Goal: Obtain resource: Download file/media

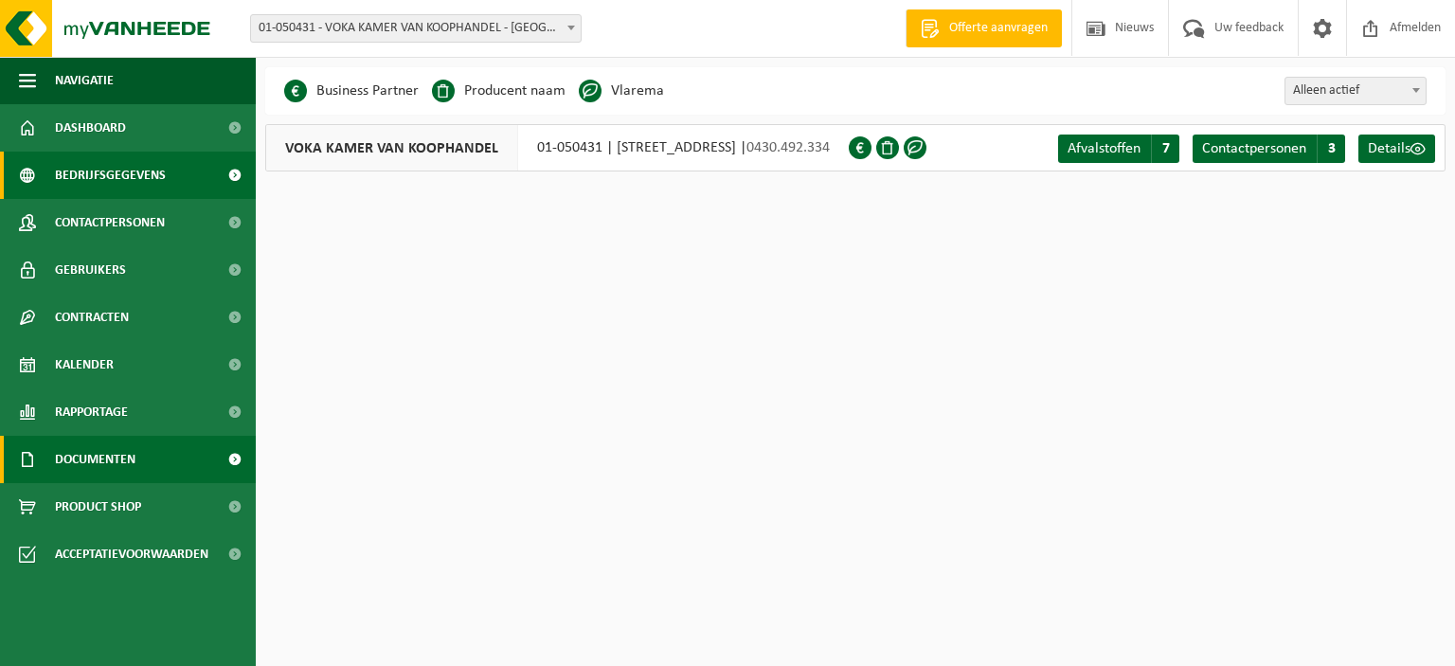
click at [98, 454] on span "Documenten" at bounding box center [95, 459] width 80 height 47
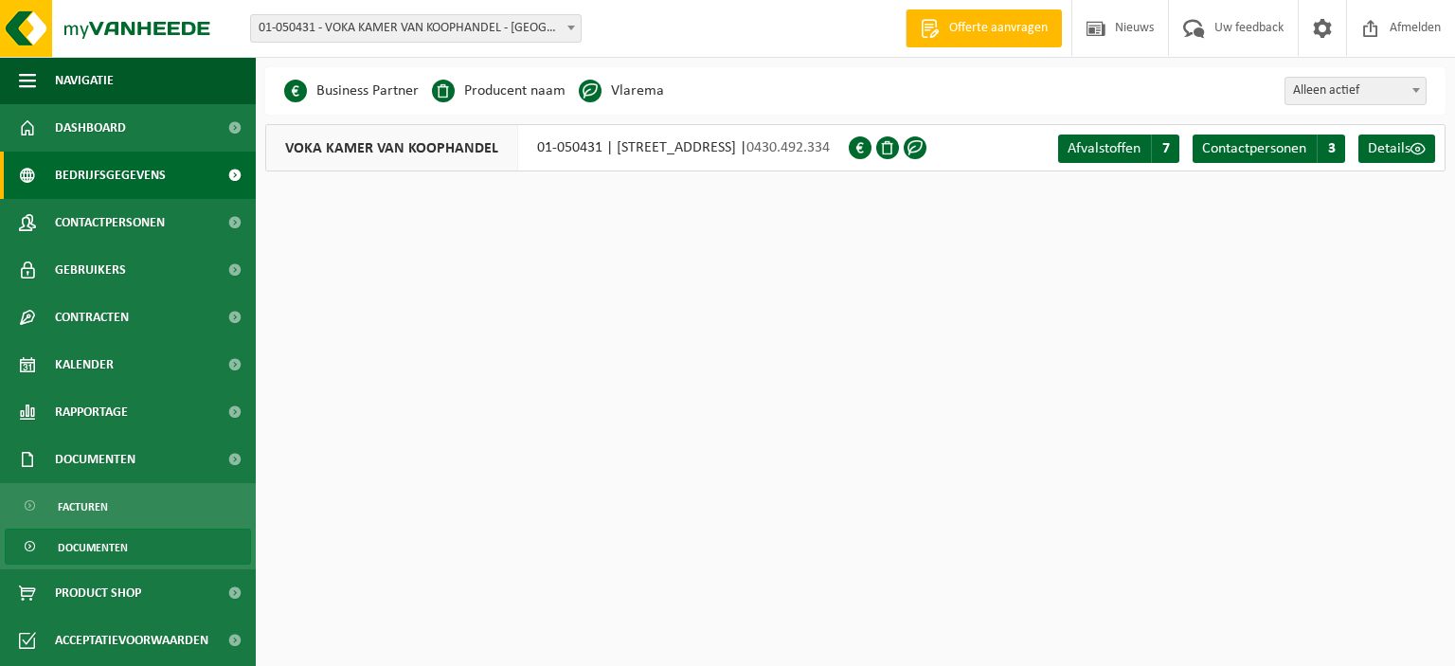
click at [102, 553] on span "Documenten" at bounding box center [93, 547] width 70 height 36
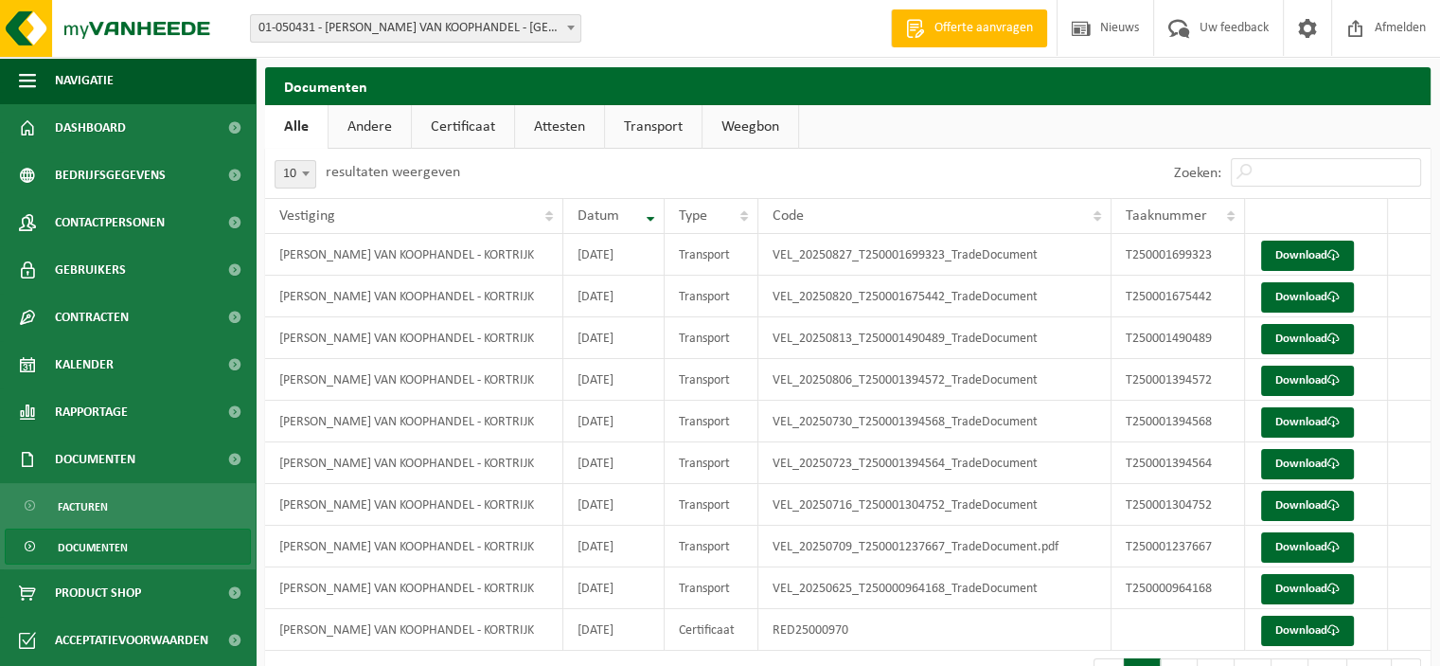
click at [358, 116] on link "Andere" at bounding box center [370, 127] width 82 height 44
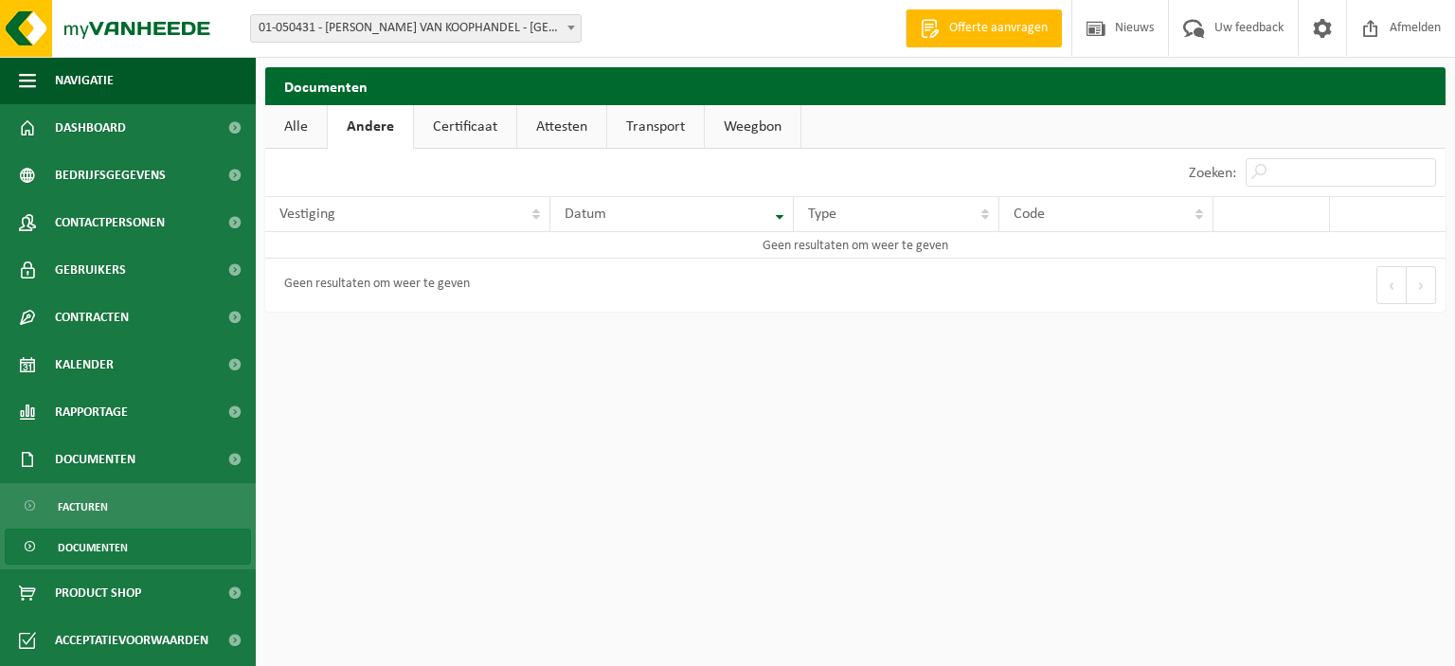
click at [466, 120] on link "Certificaat" at bounding box center [465, 127] width 102 height 44
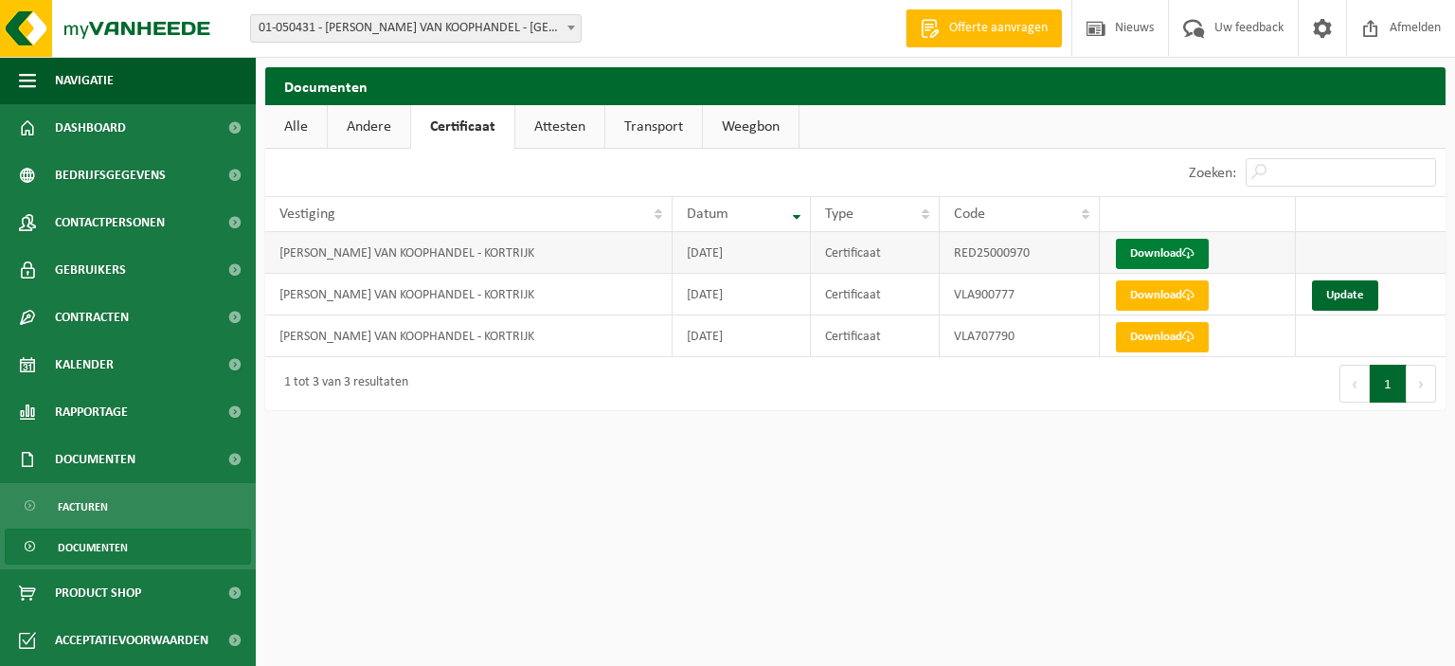
click at [1166, 256] on link "Download" at bounding box center [1162, 254] width 93 height 30
click at [1151, 294] on link "Download" at bounding box center [1162, 295] width 93 height 30
click at [1163, 331] on link "Download" at bounding box center [1162, 337] width 93 height 30
click at [1353, 295] on link "Update" at bounding box center [1345, 295] width 66 height 30
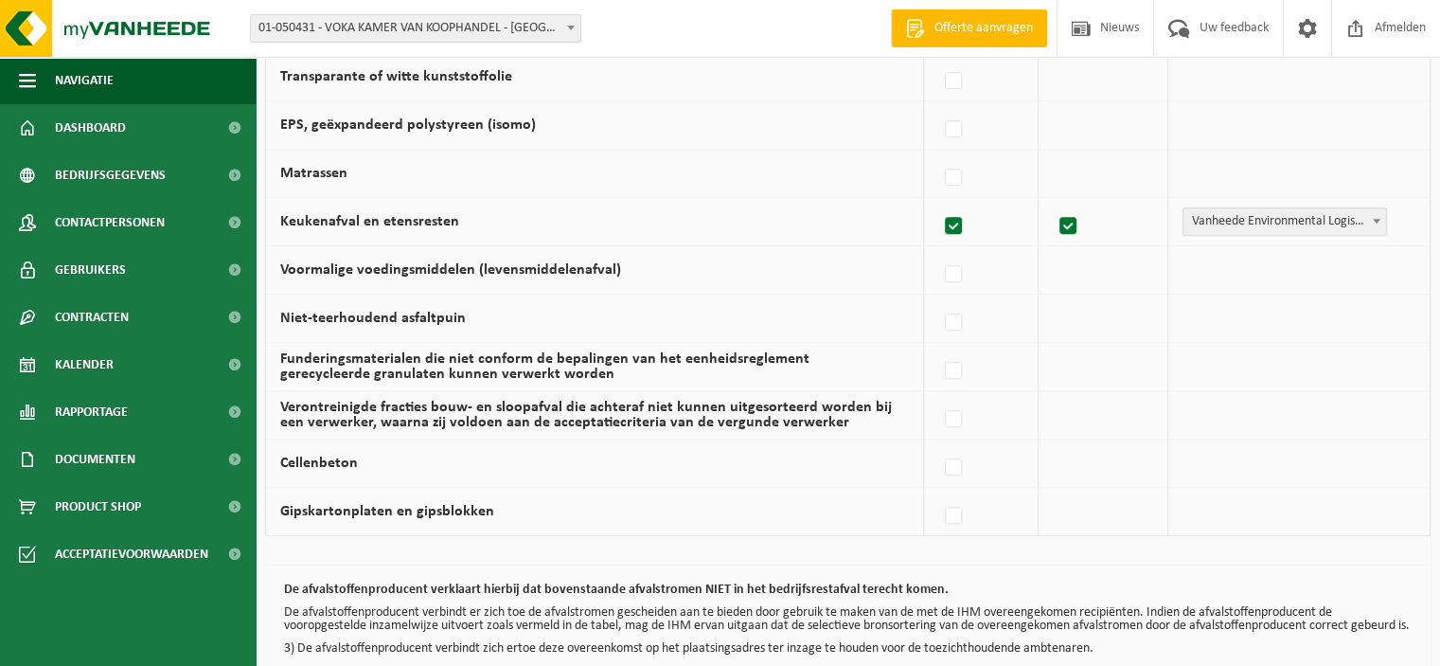
scroll to position [1318, 0]
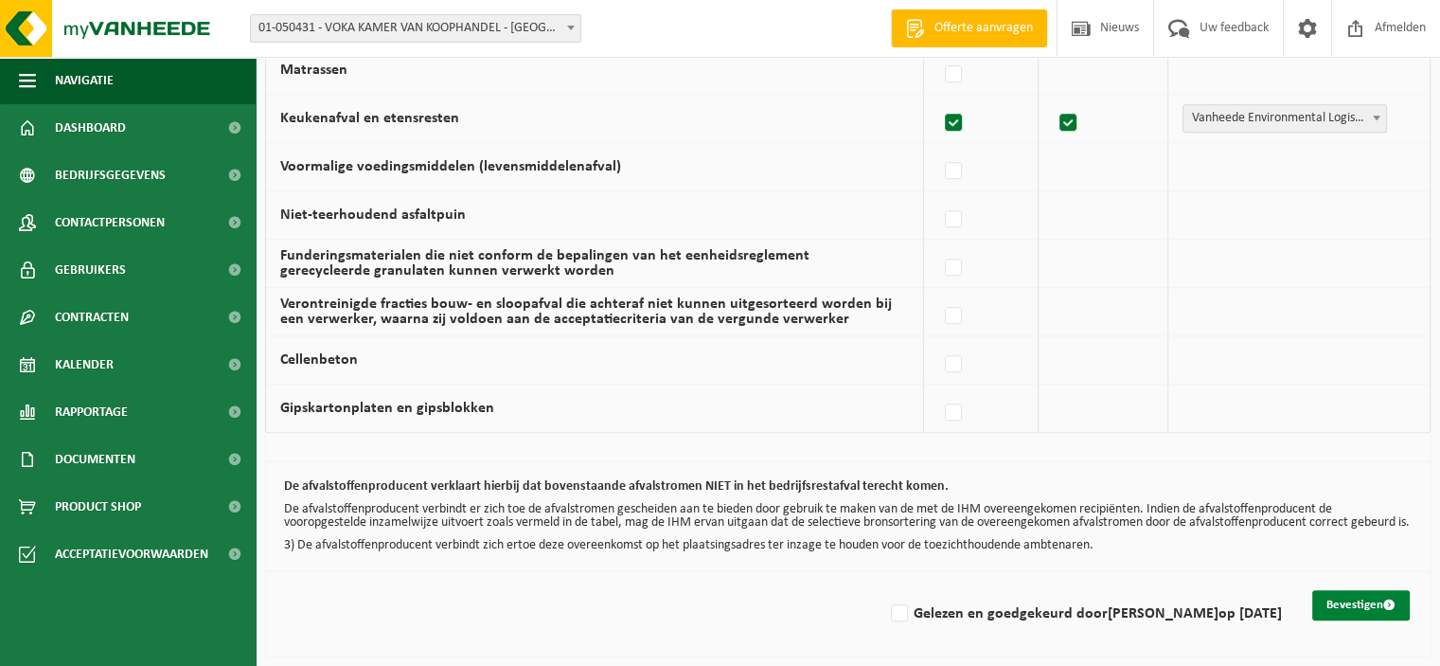
click at [1345, 606] on button "Bevestigen" at bounding box center [1362, 605] width 98 height 30
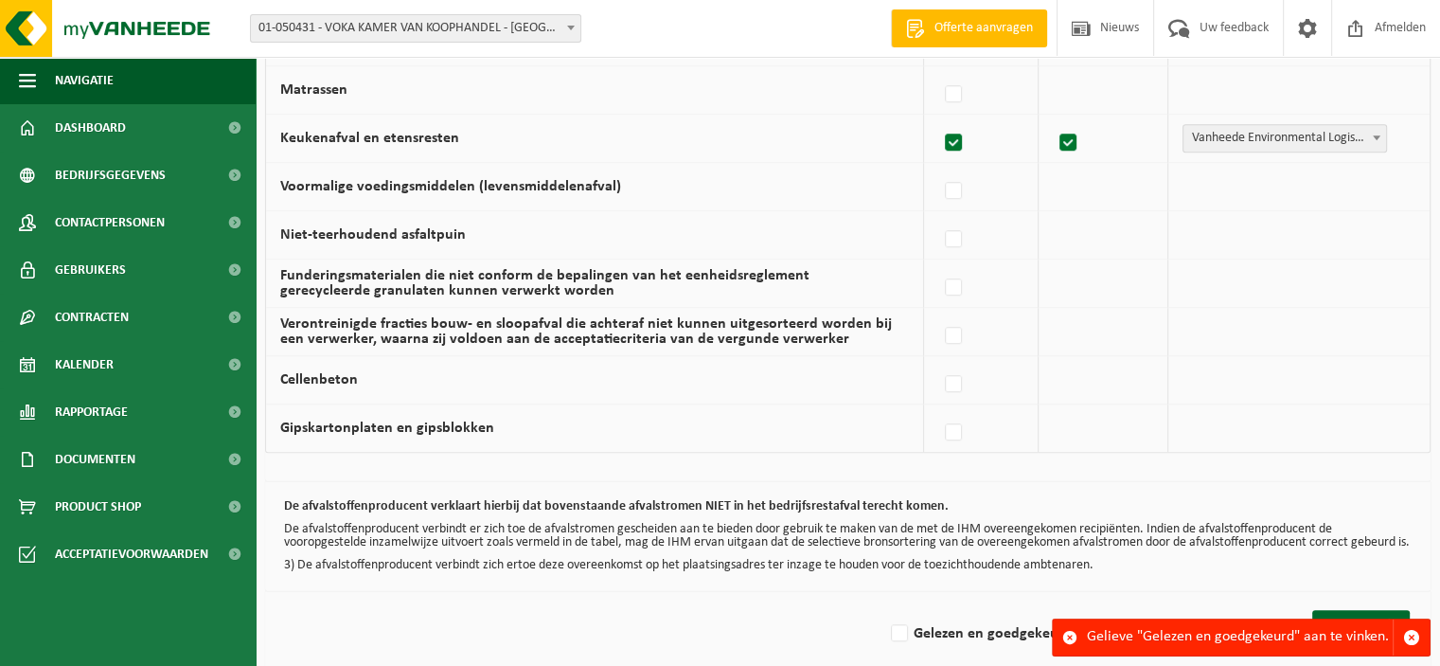
scroll to position [1318, 0]
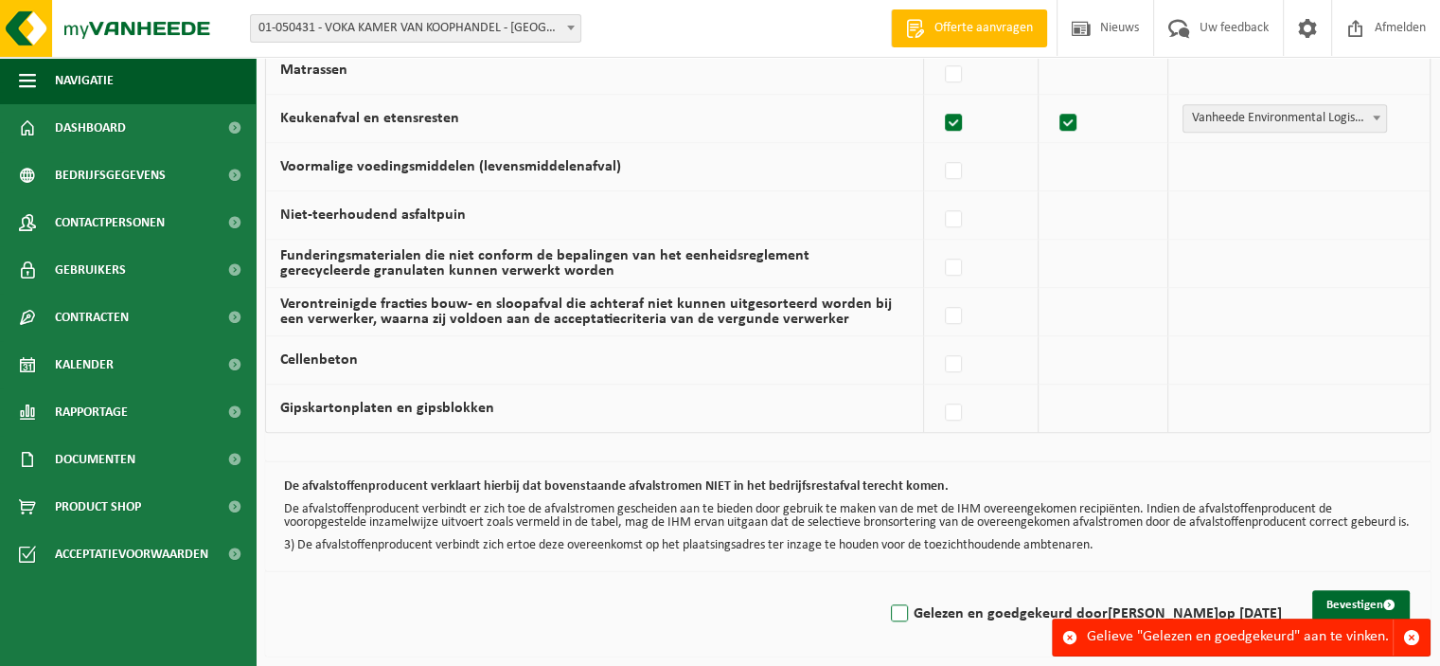
click at [925, 613] on label "Gelezen en goedgekeurd door RITA CABY op 04/09/25" at bounding box center [1084, 613] width 395 height 28
click at [885, 590] on input "Gelezen en goedgekeurd door RITA CABY op 04/09/25" at bounding box center [884, 589] width 1 height 1
checkbox input "true"
click at [1368, 601] on button "Bevestigen" at bounding box center [1362, 605] width 98 height 30
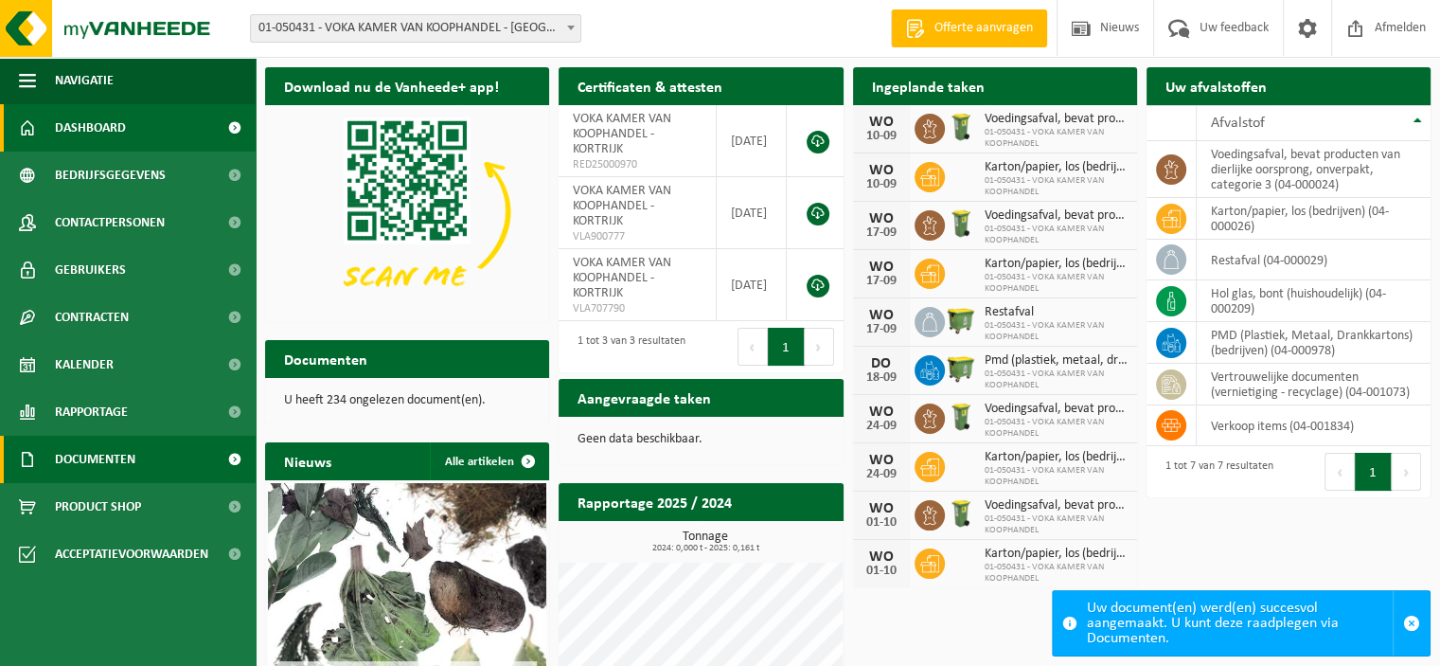
click at [113, 456] on span "Documenten" at bounding box center [95, 459] width 80 height 47
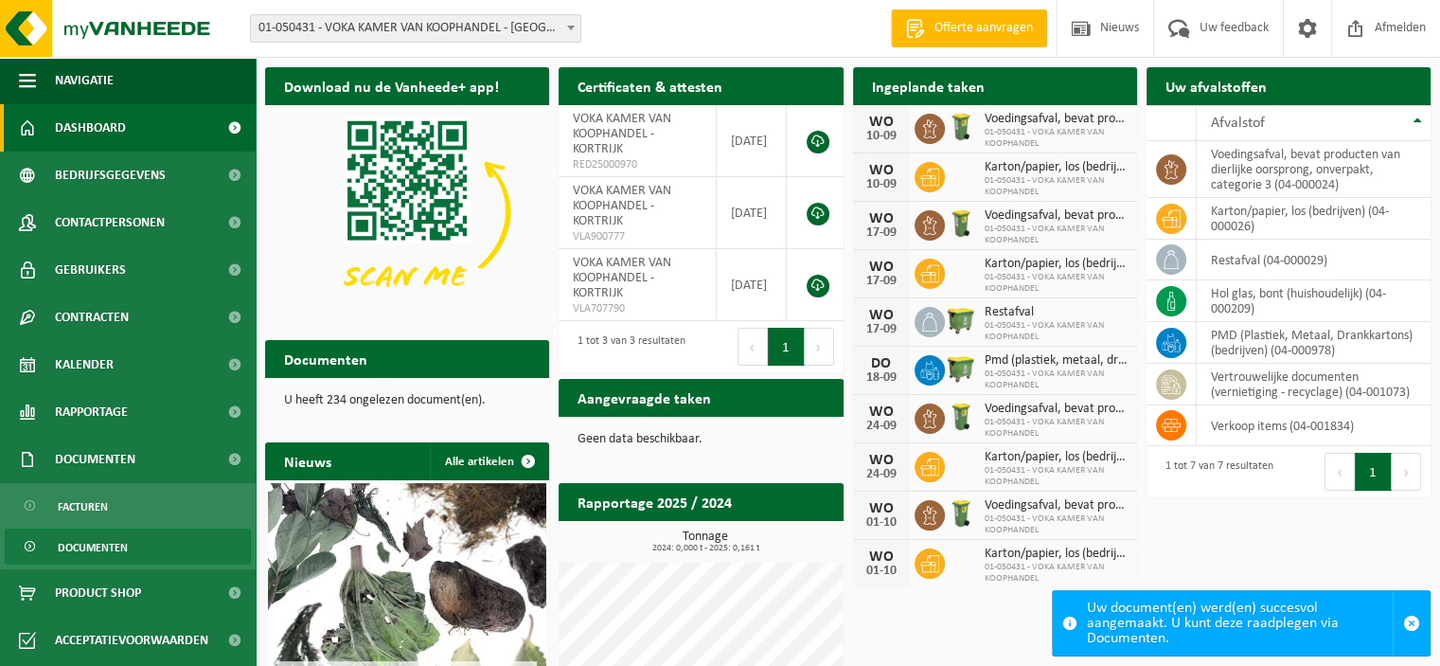
click at [116, 545] on span "Documenten" at bounding box center [93, 547] width 70 height 36
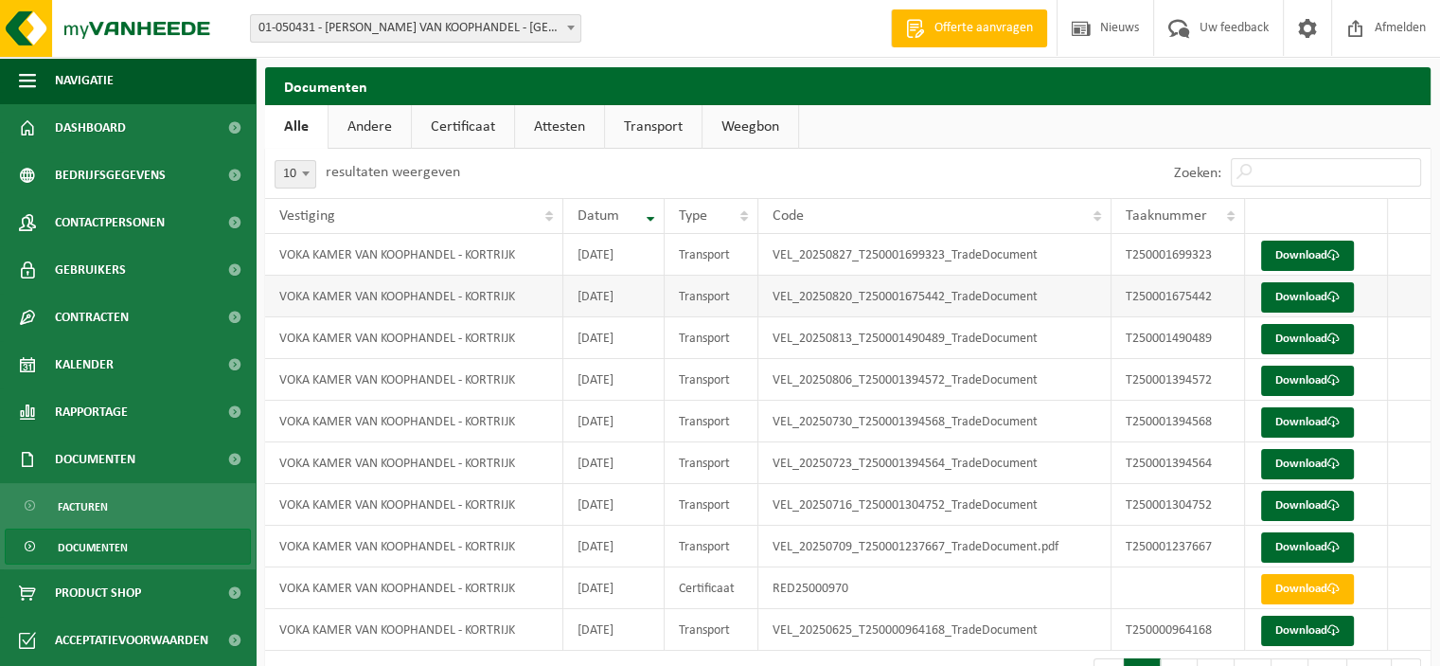
scroll to position [54, 0]
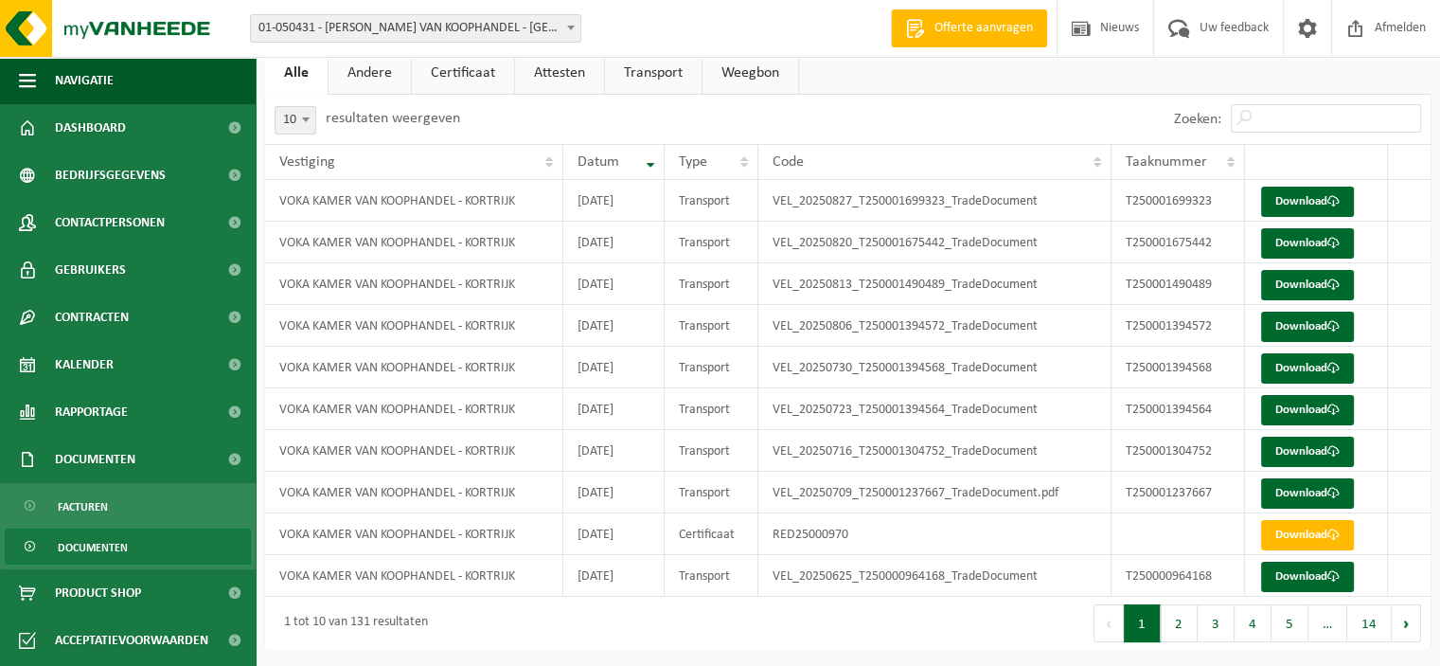
click at [129, 545] on link "Documenten" at bounding box center [128, 546] width 246 height 36
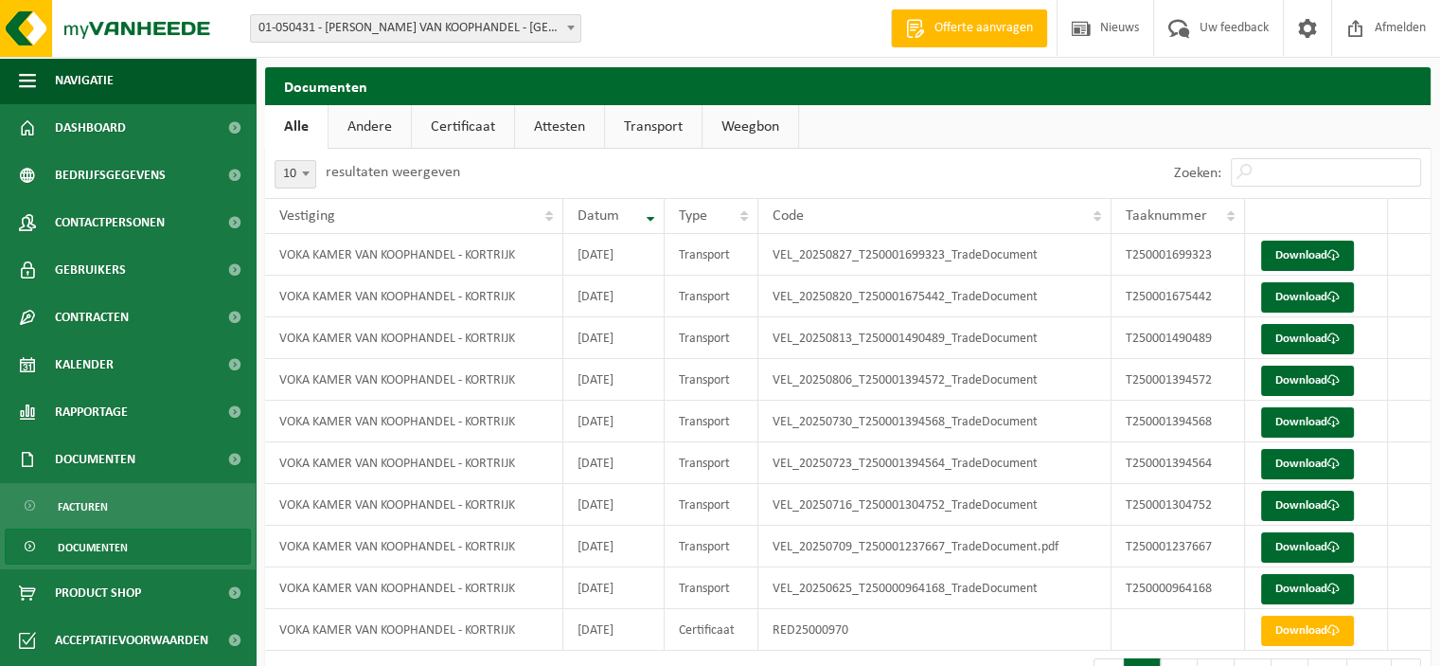
click at [104, 548] on span "Documenten" at bounding box center [93, 547] width 70 height 36
click at [31, 545] on span at bounding box center [31, 547] width 15 height 36
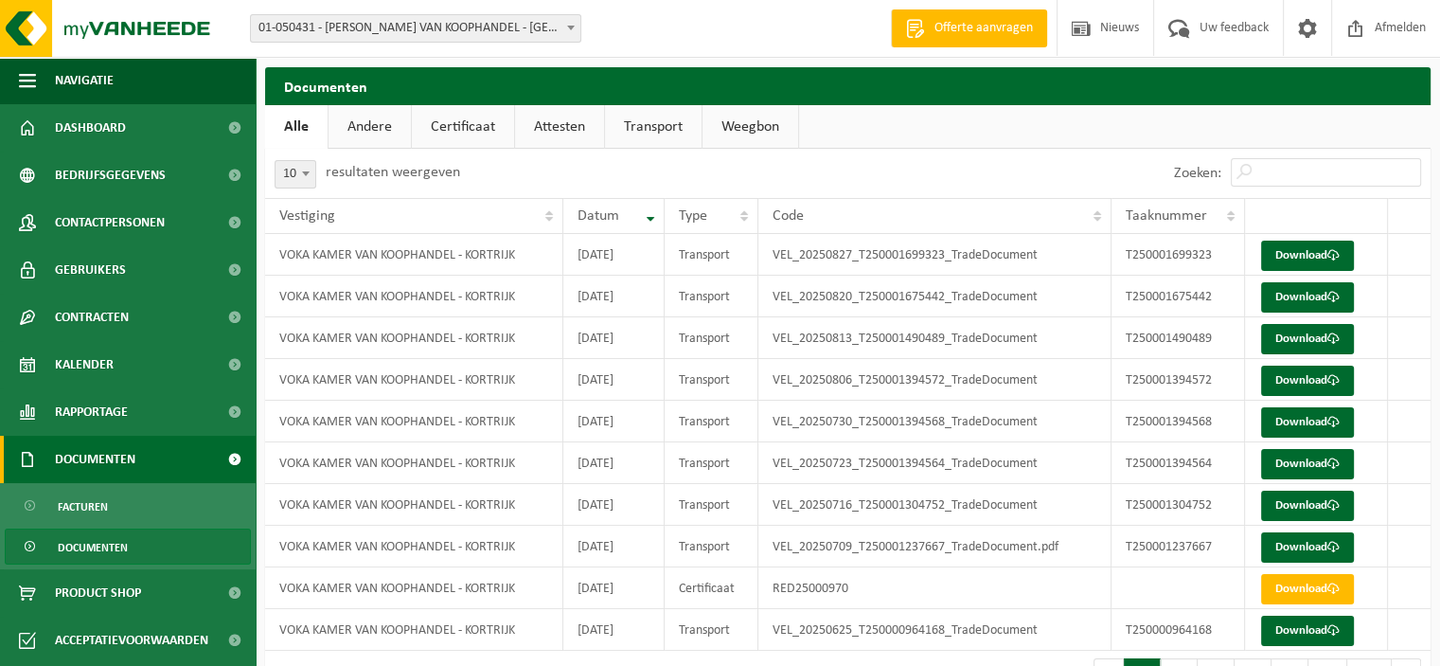
click at [92, 458] on span "Documenten" at bounding box center [95, 459] width 80 height 47
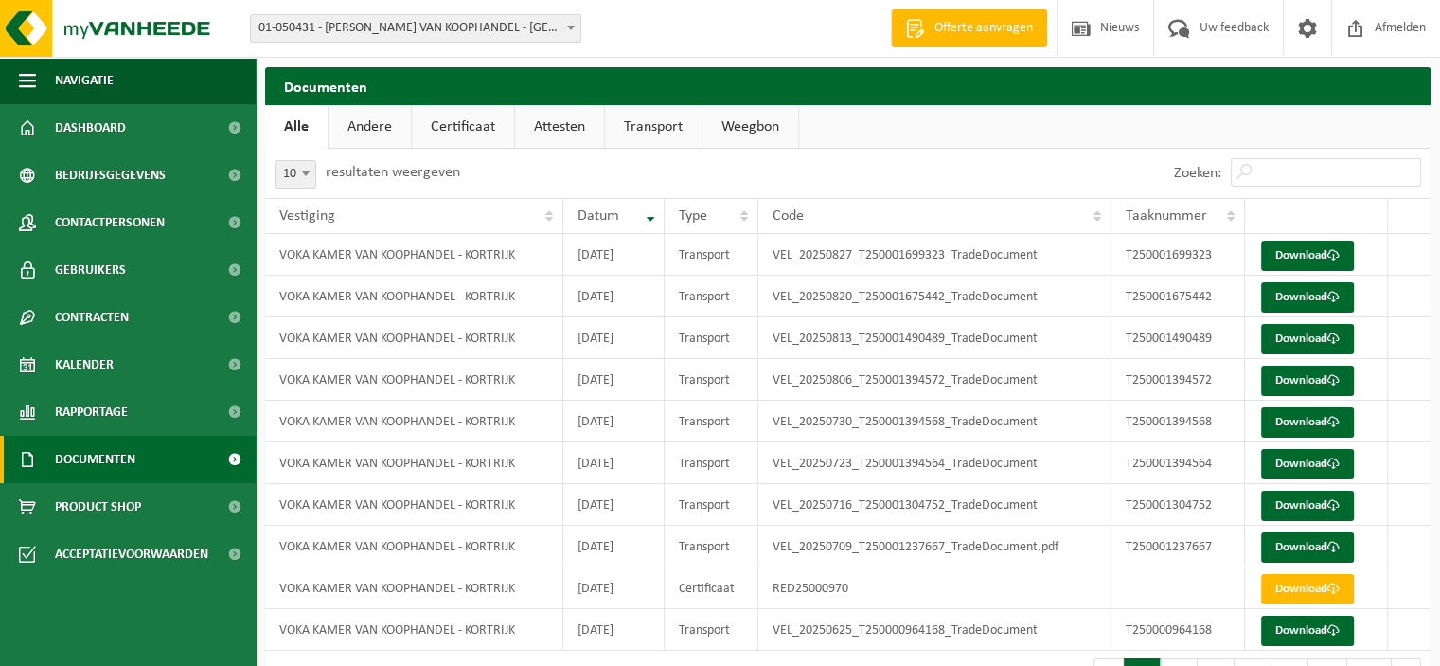
click at [92, 458] on span "Documenten" at bounding box center [95, 459] width 80 height 47
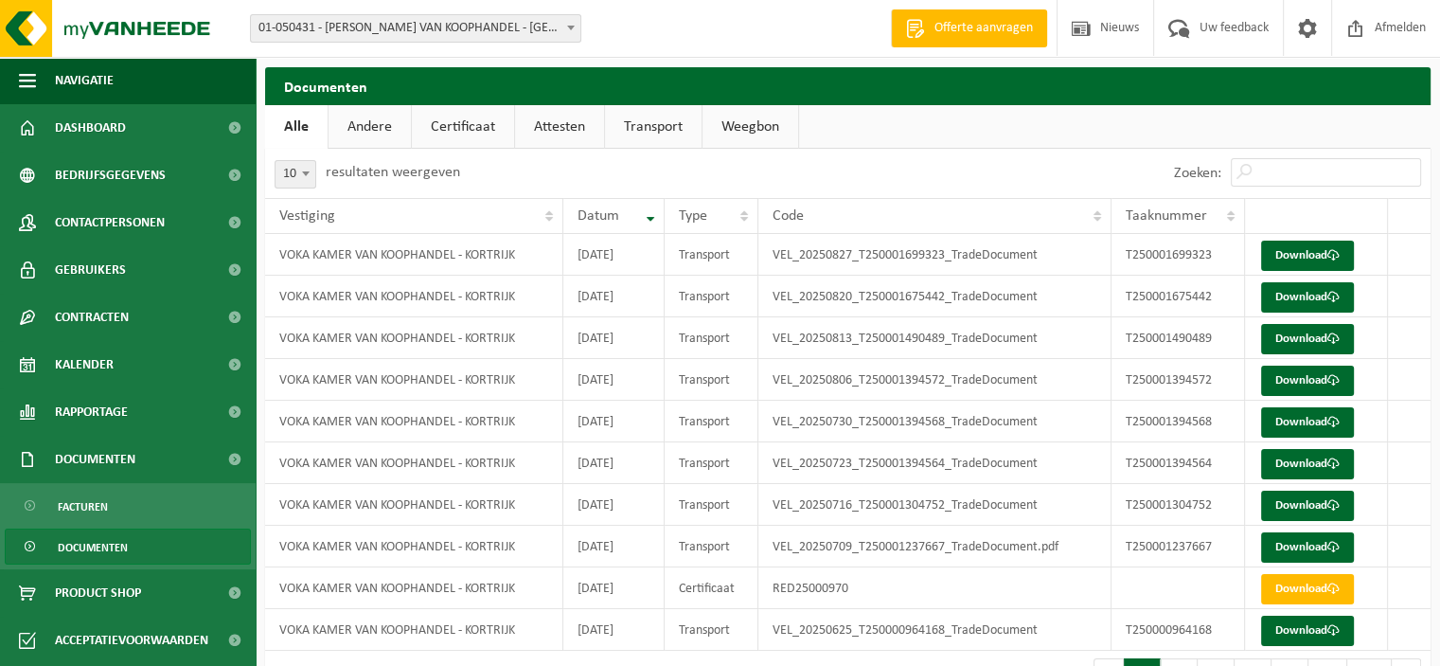
click at [111, 542] on span "Documenten" at bounding box center [93, 547] width 70 height 36
click at [455, 128] on link "Certificaat" at bounding box center [463, 127] width 102 height 44
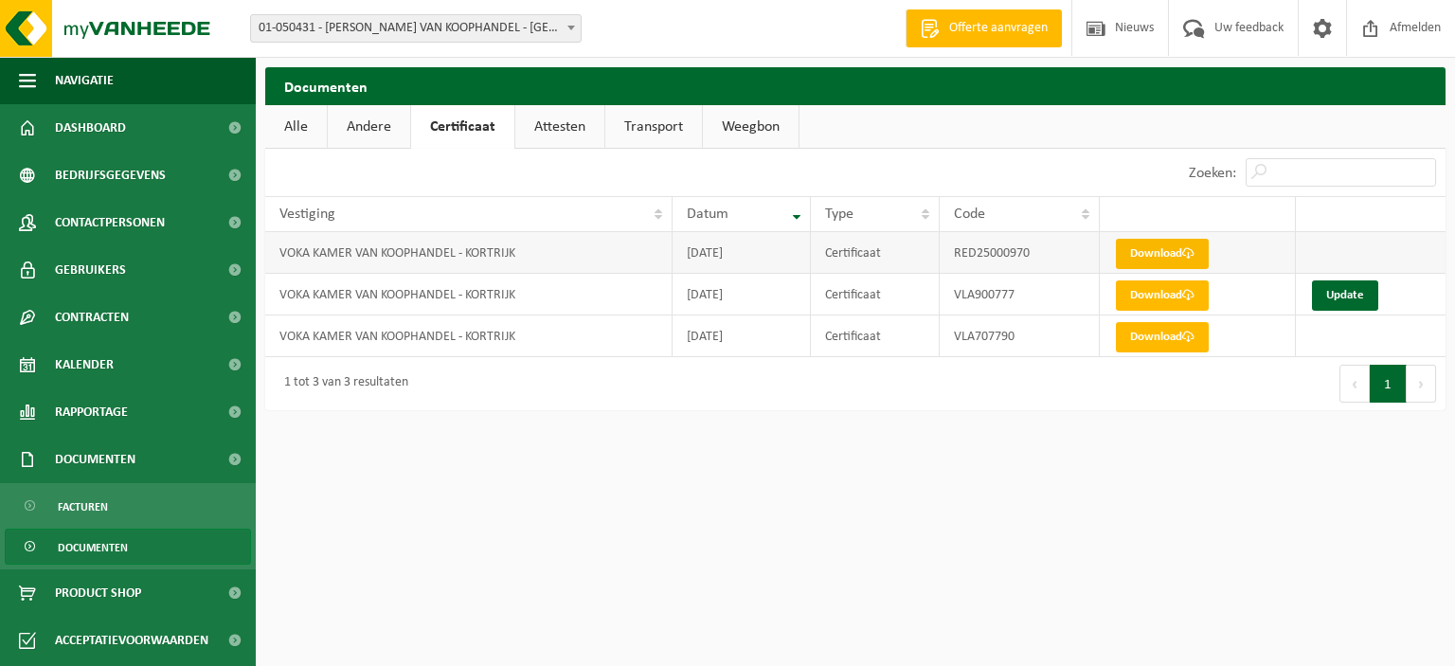
click at [1184, 253] on link "Download" at bounding box center [1162, 254] width 93 height 30
click at [1174, 288] on link "Download" at bounding box center [1162, 295] width 93 height 30
click at [1335, 291] on link "Update" at bounding box center [1345, 295] width 66 height 30
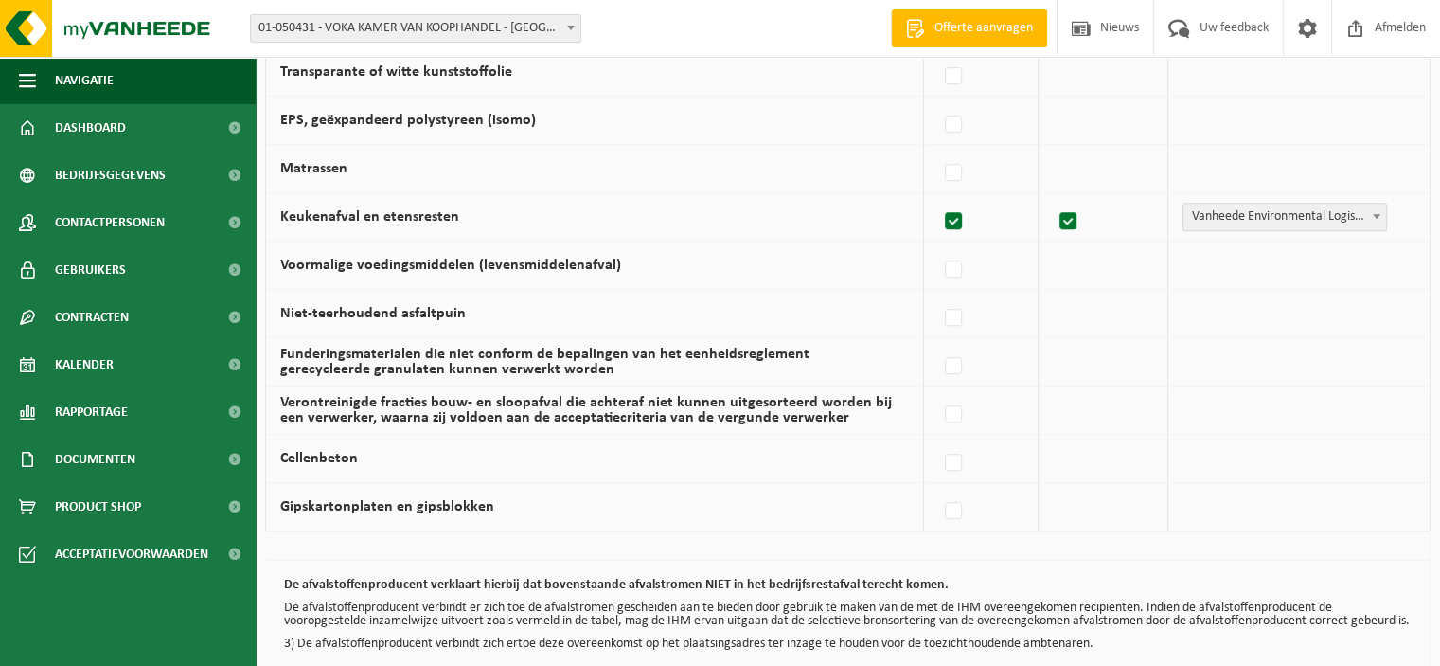
scroll to position [1318, 0]
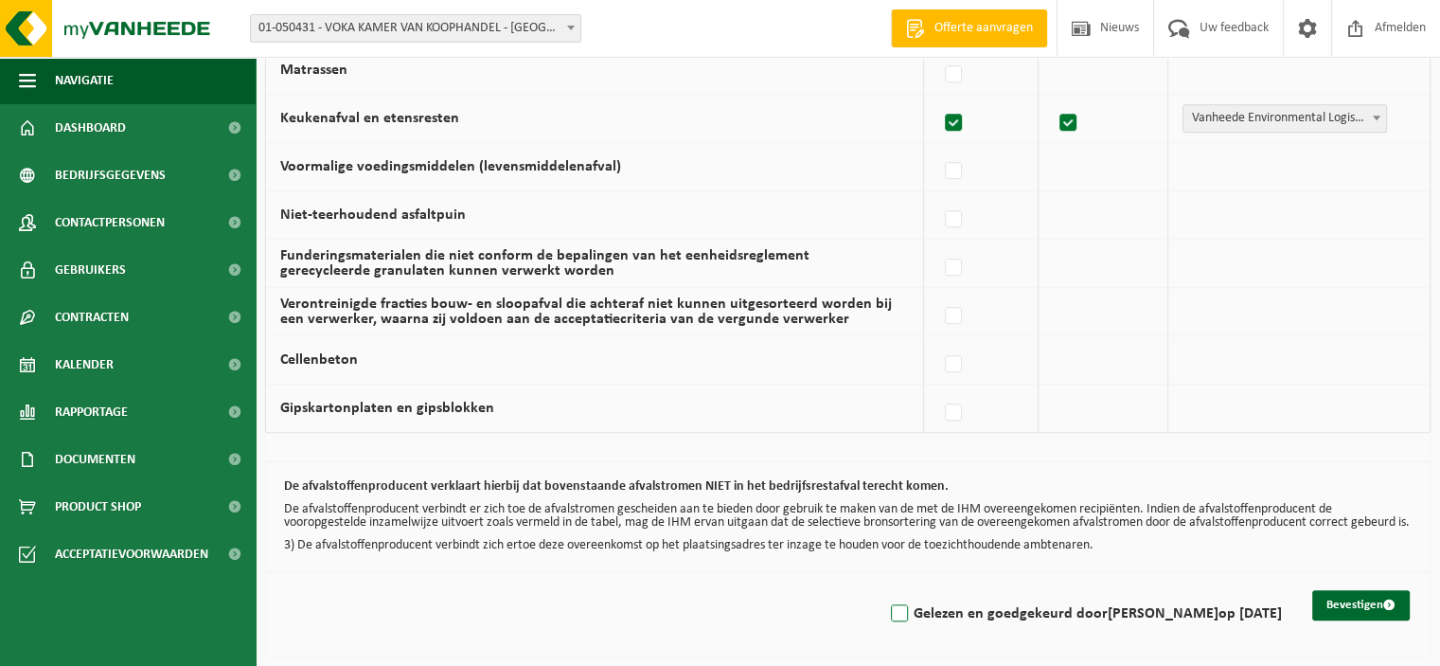
click at [928, 614] on label "Gelezen en goedgekeurd door RITA CABY op 04/09/25" at bounding box center [1084, 613] width 395 height 28
click at [885, 590] on input "Gelezen en goedgekeurd door RITA CABY op 04/09/25" at bounding box center [884, 589] width 1 height 1
checkbox input "true"
click at [1332, 598] on button "Bevestigen" at bounding box center [1362, 605] width 98 height 30
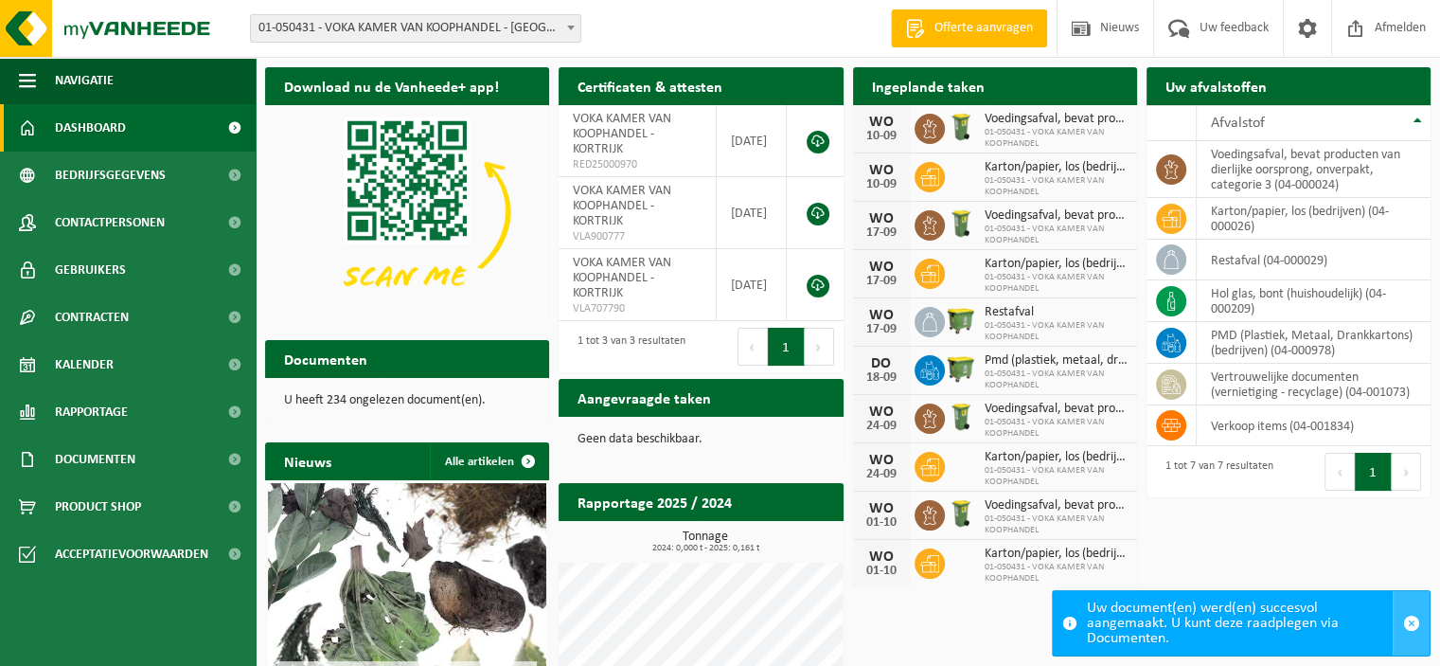
click at [1413, 620] on span "button" at bounding box center [1411, 623] width 17 height 17
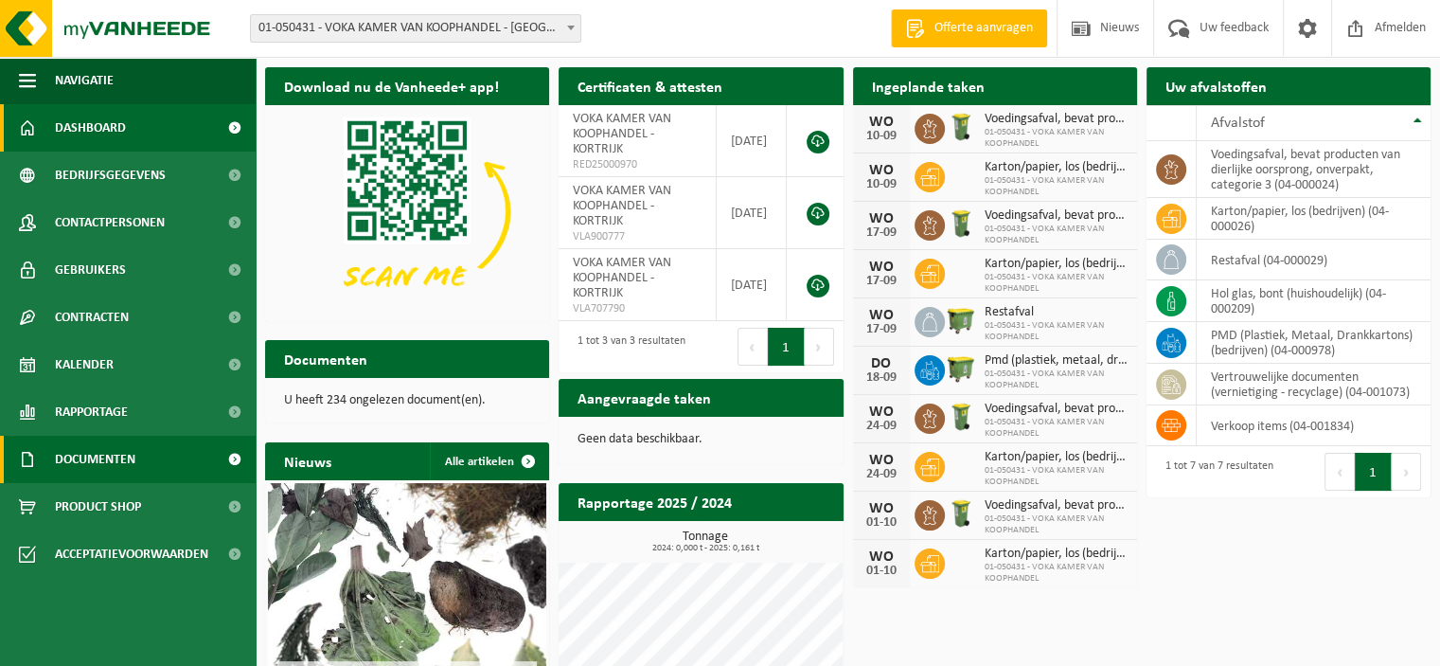
click at [96, 451] on span "Documenten" at bounding box center [95, 459] width 80 height 47
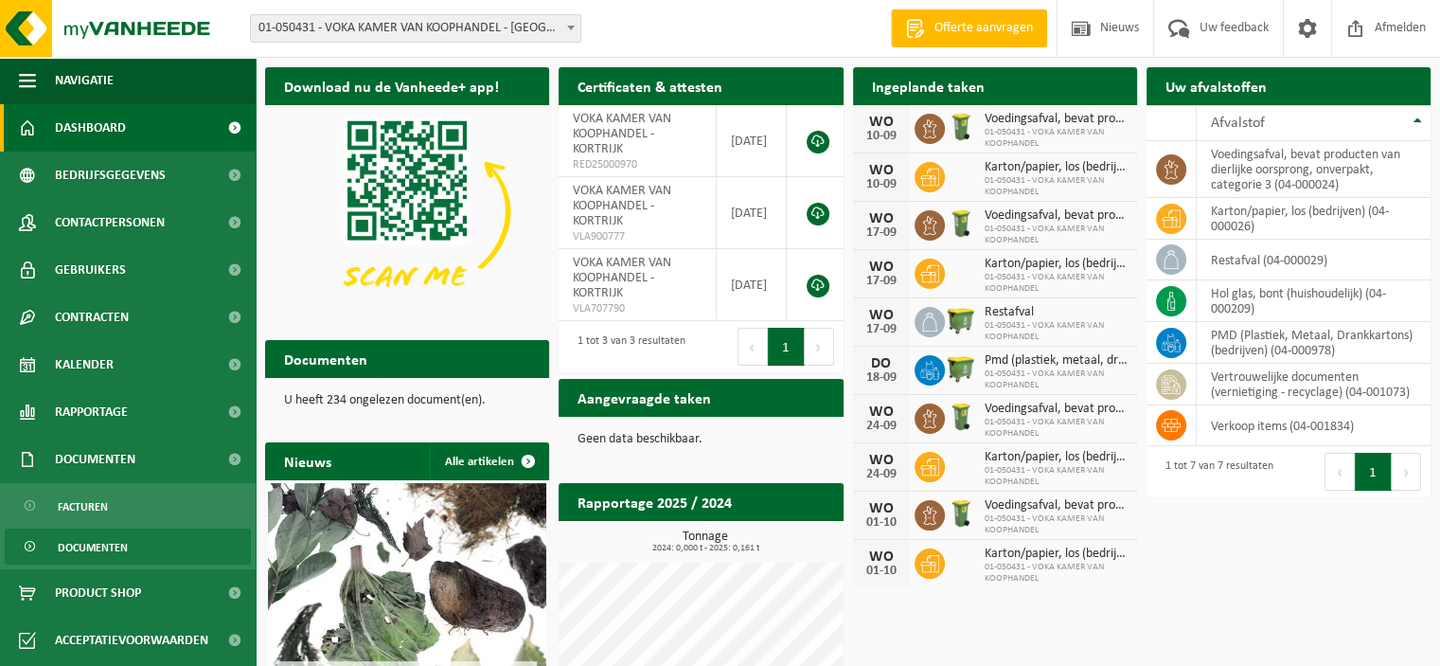
click at [105, 550] on span "Documenten" at bounding box center [93, 547] width 70 height 36
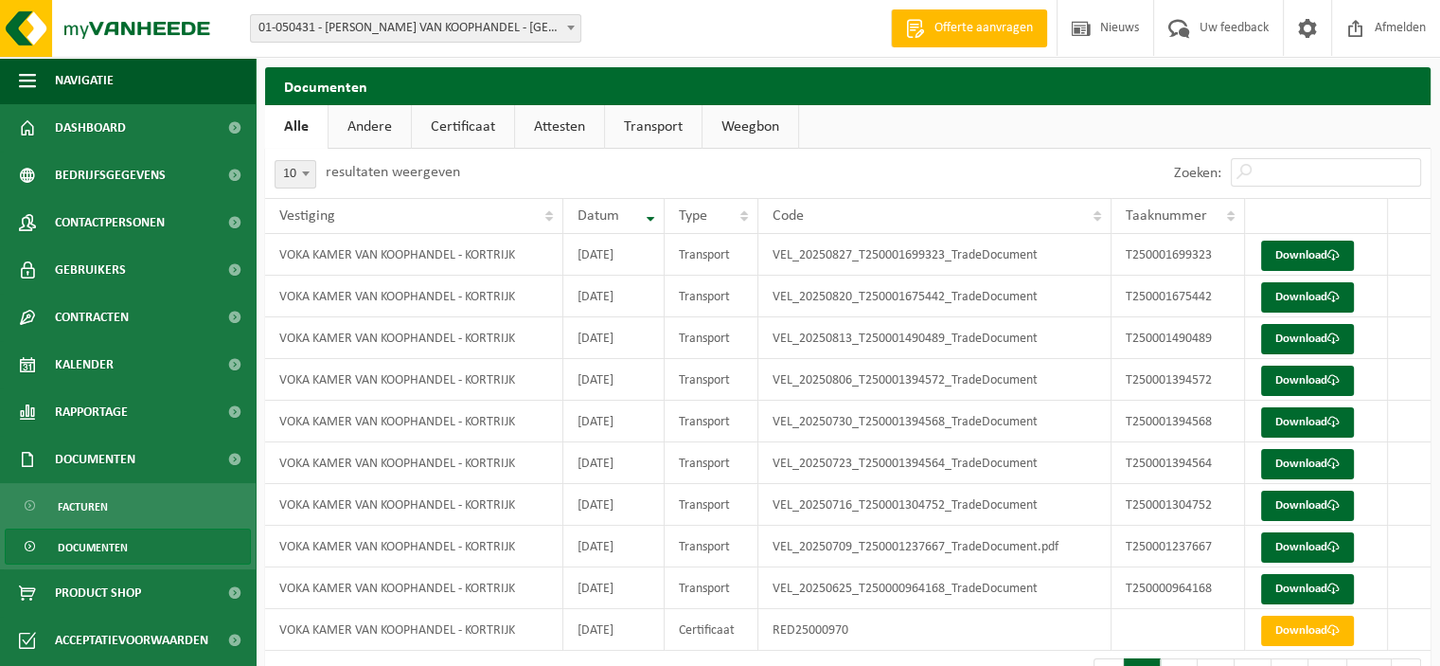
click at [384, 134] on link "Andere" at bounding box center [370, 127] width 82 height 44
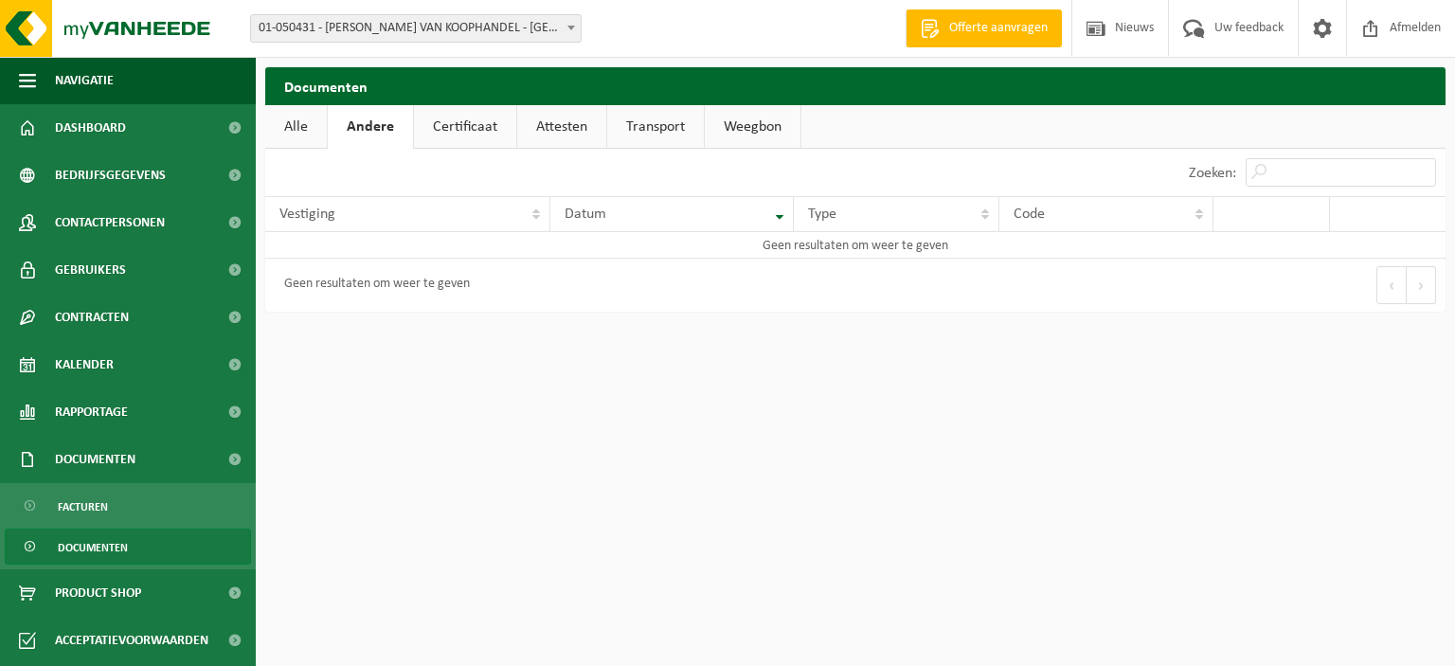
click at [443, 124] on link "Certificaat" at bounding box center [465, 127] width 102 height 44
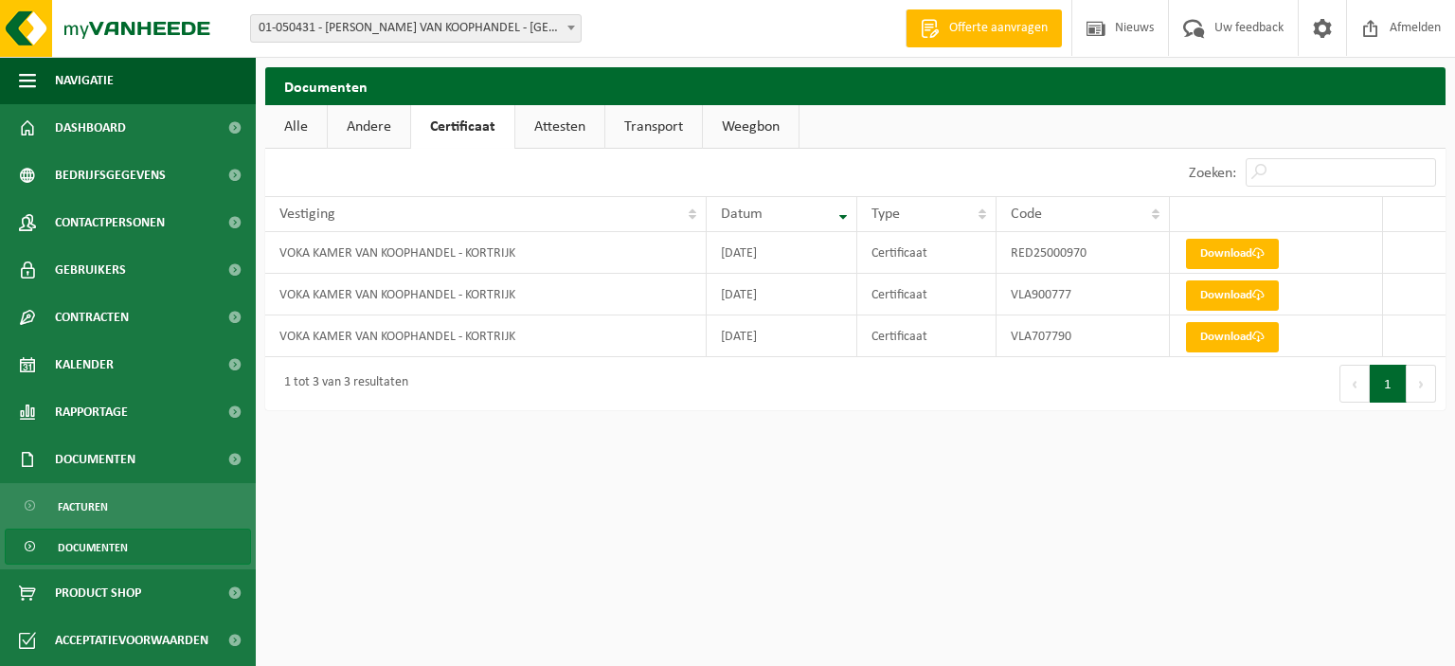
click at [572, 128] on link "Attesten" at bounding box center [559, 127] width 89 height 44
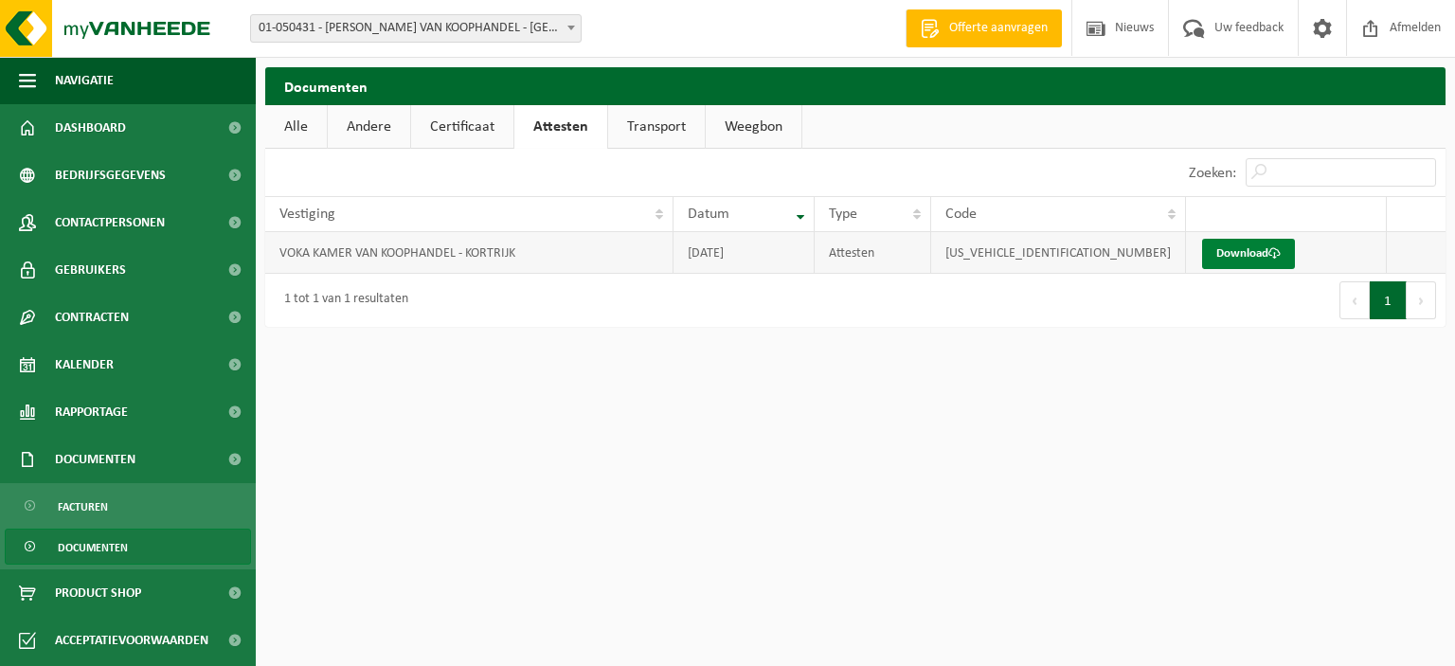
click at [1234, 254] on link "Download" at bounding box center [1248, 254] width 93 height 30
click at [656, 128] on link "Transport" at bounding box center [656, 127] width 97 height 44
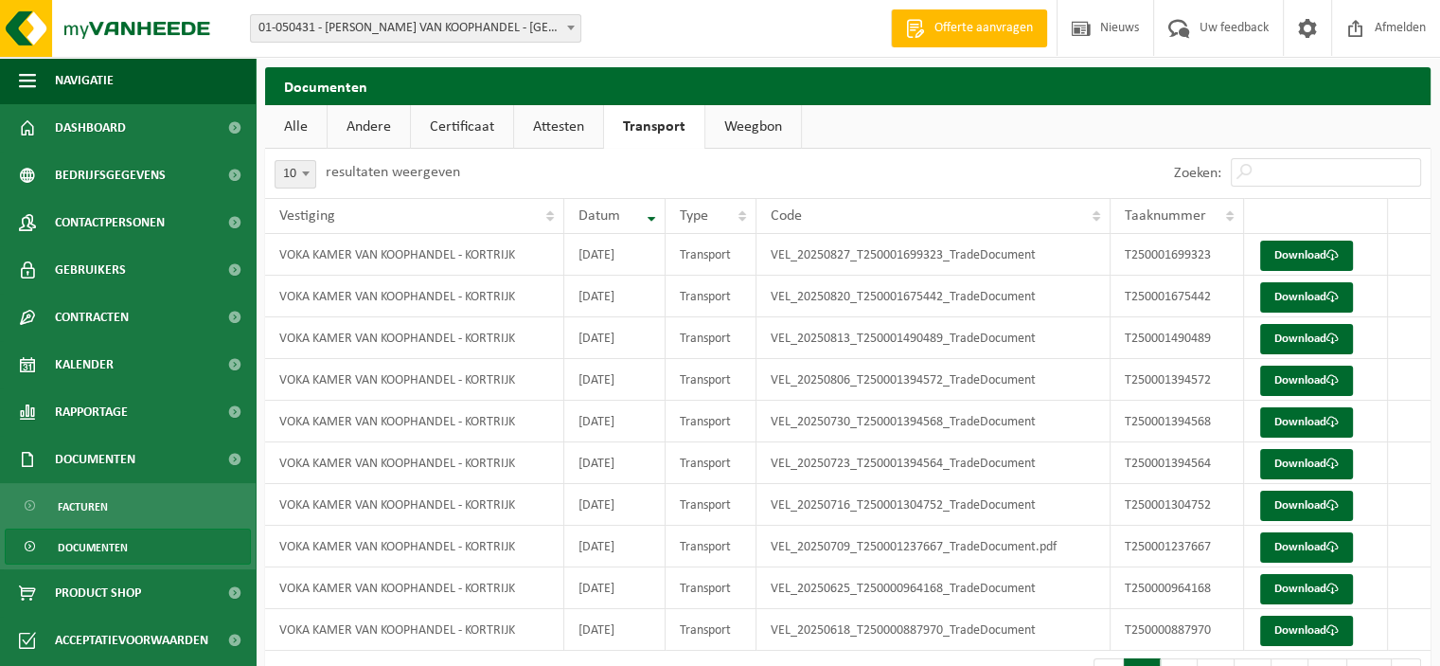
click at [742, 124] on link "Weegbon" at bounding box center [754, 127] width 96 height 44
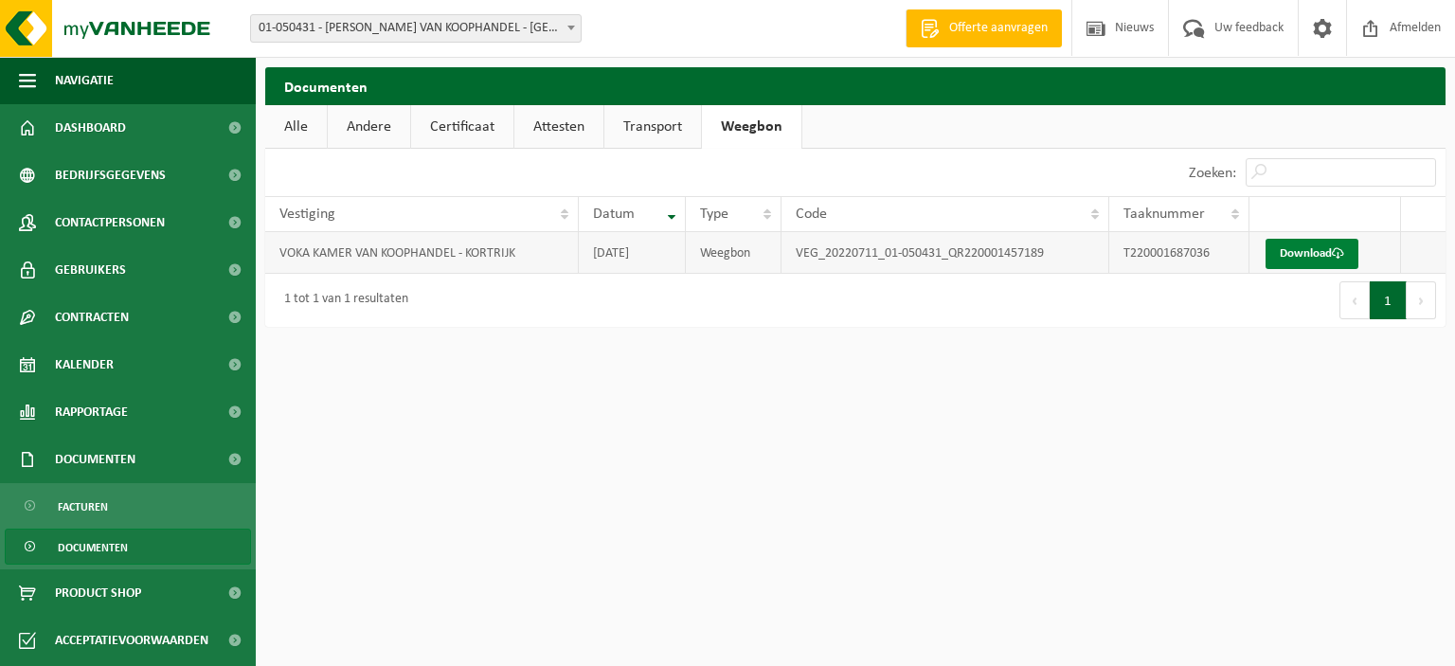
click at [1313, 253] on link "Download" at bounding box center [1311, 254] width 93 height 30
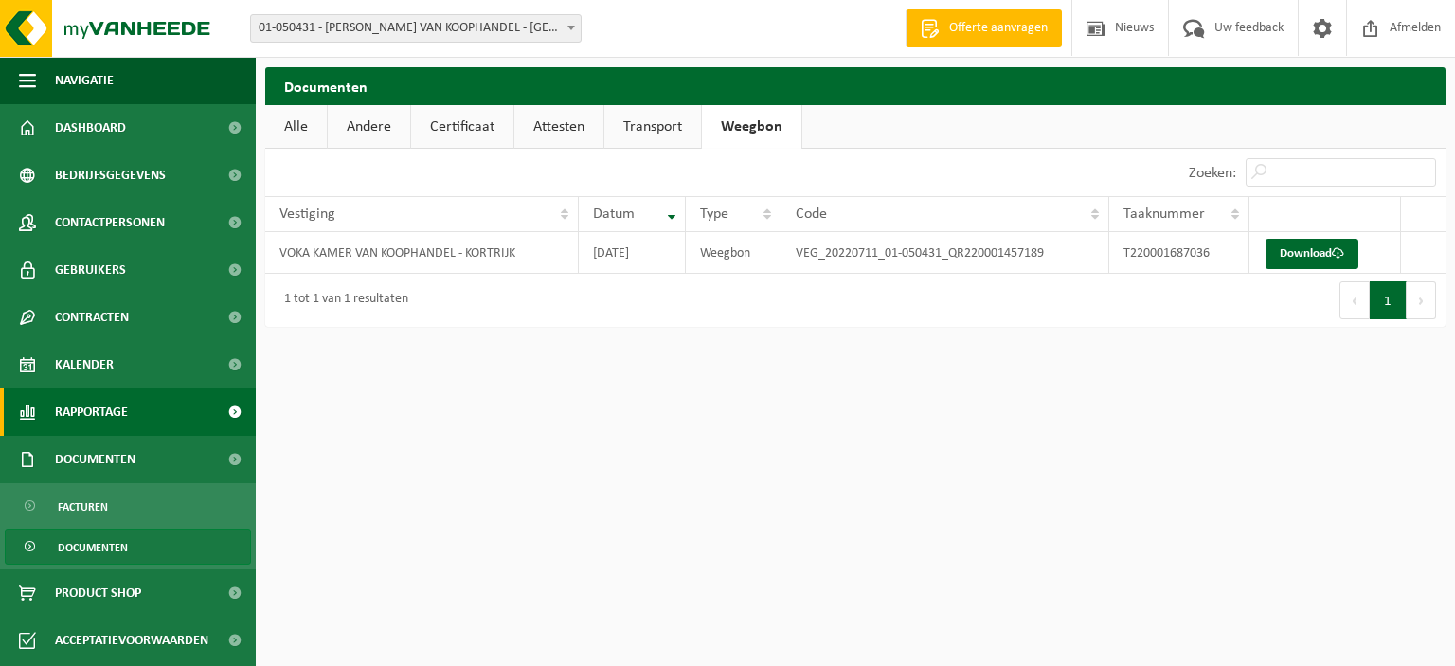
click at [118, 405] on span "Rapportage" at bounding box center [91, 411] width 73 height 47
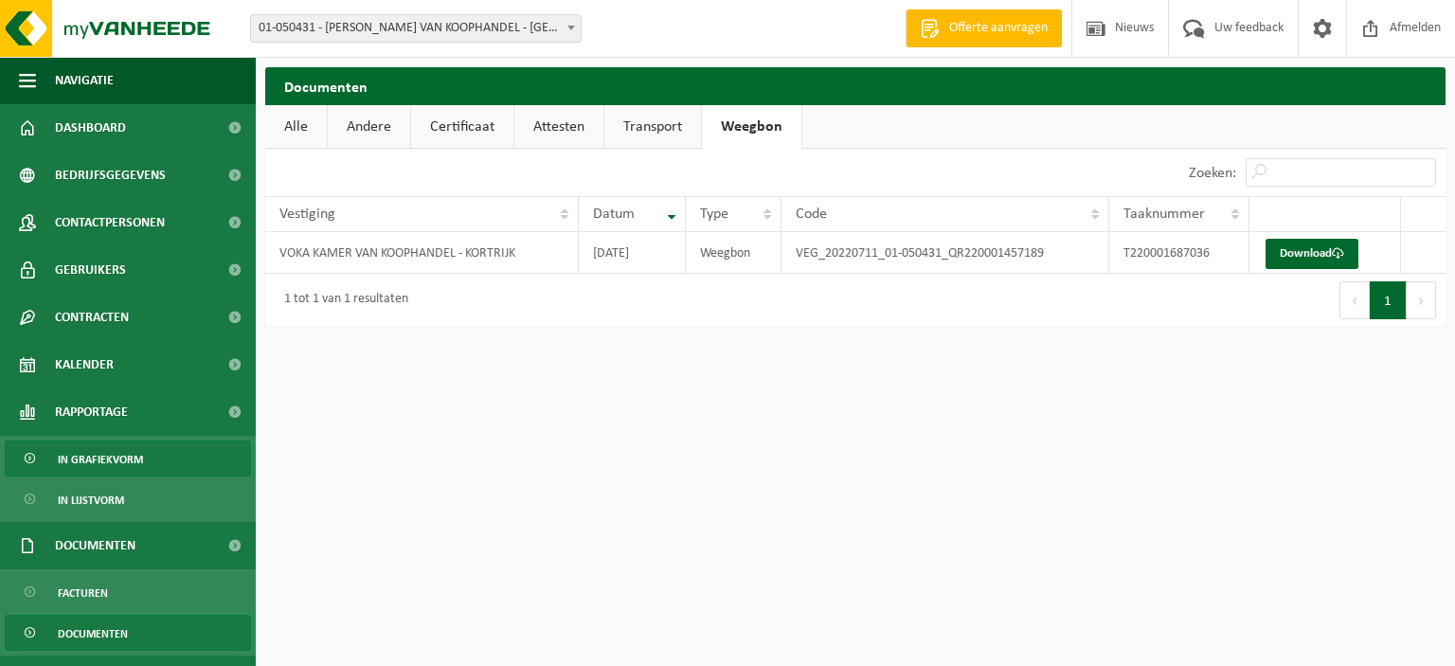
click at [104, 453] on span "In grafiekvorm" at bounding box center [100, 459] width 85 height 36
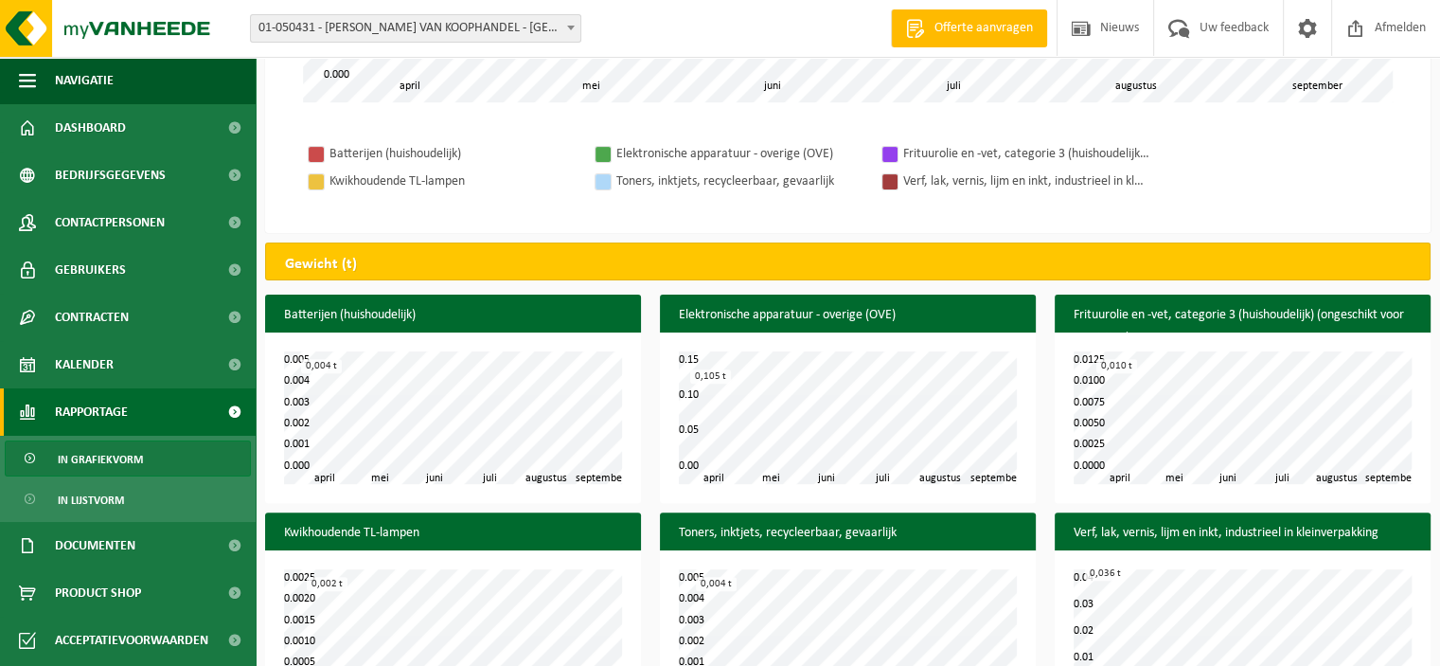
scroll to position [640, 0]
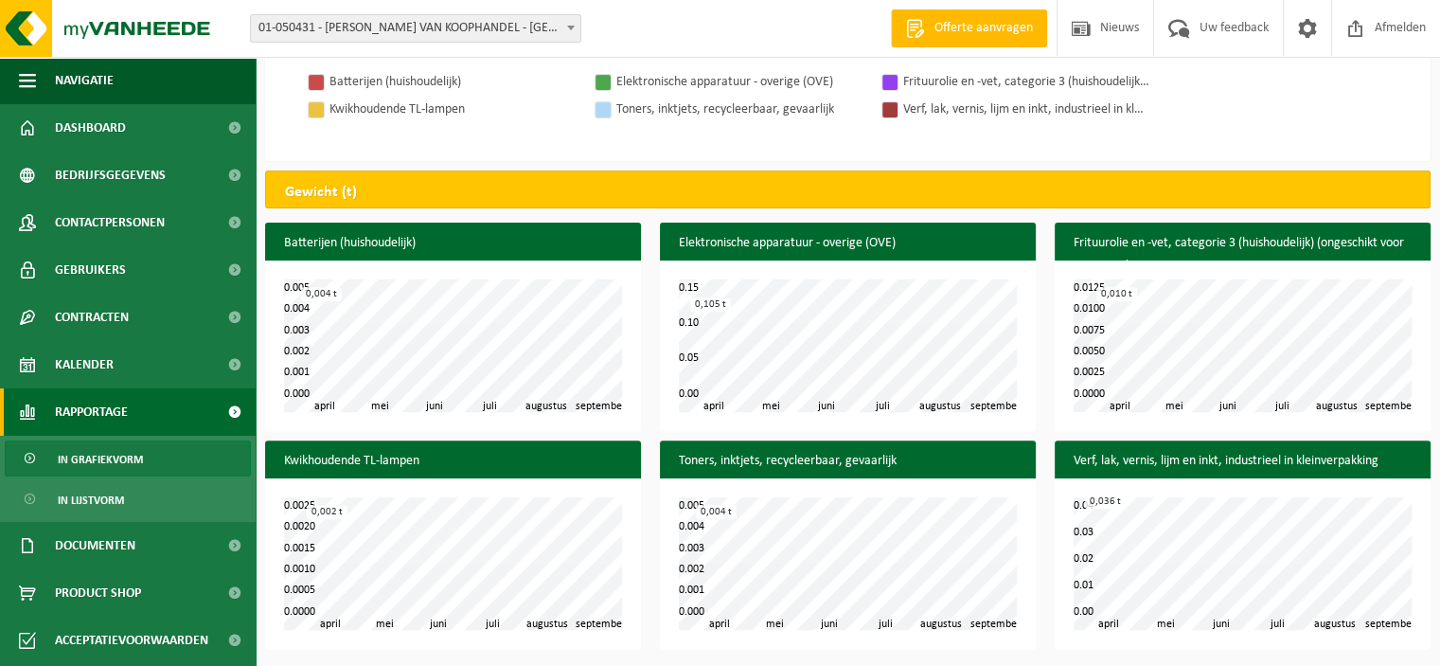
click at [112, 408] on span "Rapportage" at bounding box center [91, 411] width 73 height 47
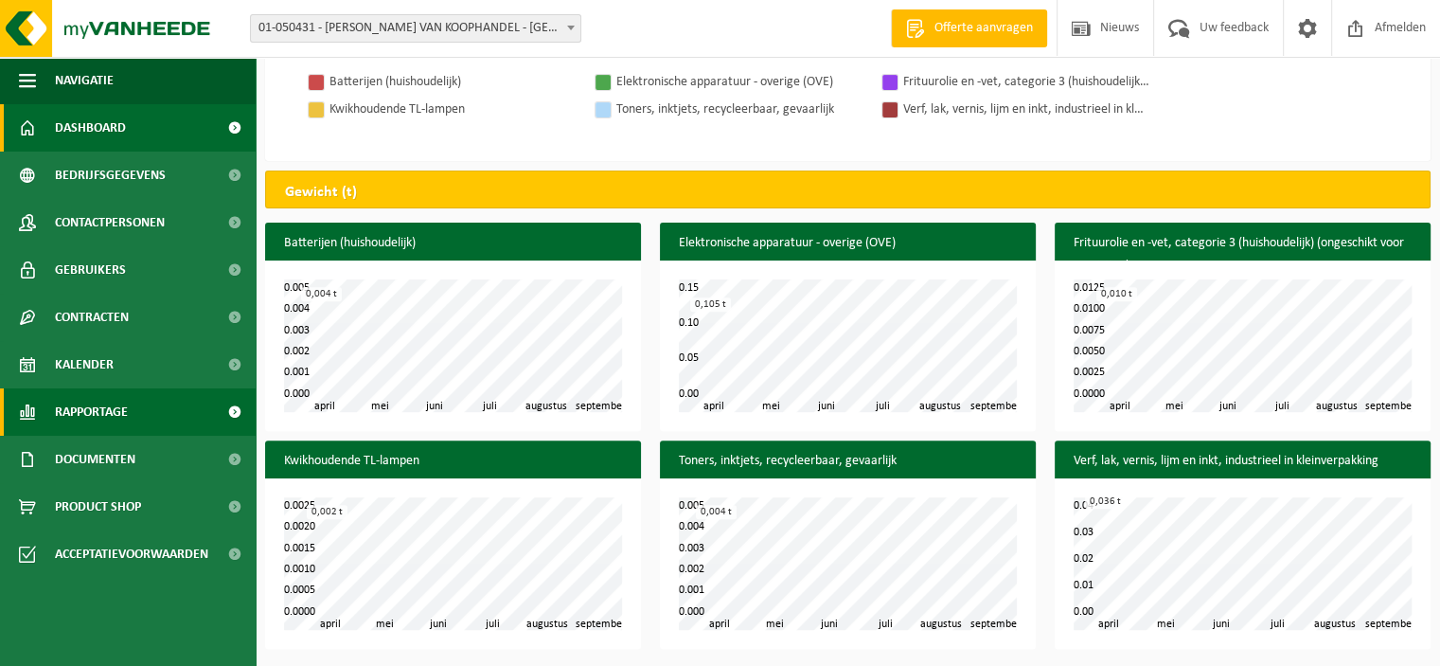
click at [107, 124] on span "Dashboard" at bounding box center [90, 127] width 71 height 47
